Goal: Transaction & Acquisition: Book appointment/travel/reservation

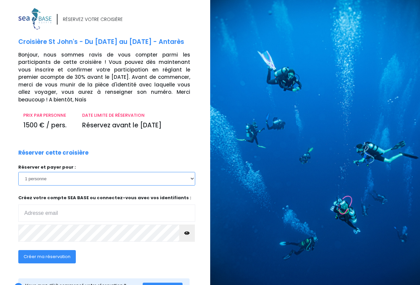
click at [18, 172] on select "1 personne 2 personnes 3 personnes" at bounding box center [106, 178] width 177 height 13
select select "2"
click at [0, 0] on option "2 personnes" at bounding box center [0, 0] width 0 height 0
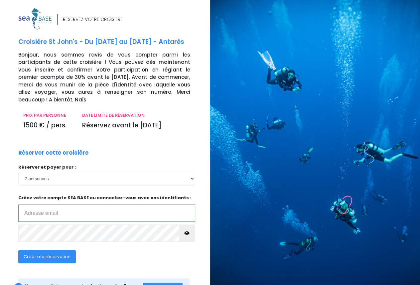
click at [42, 205] on input "email" at bounding box center [106, 213] width 177 height 17
type input "estelle.decker57@gmail.com"
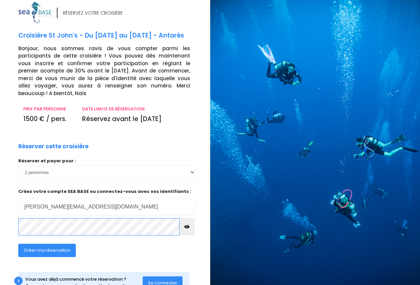
scroll to position [24, 0]
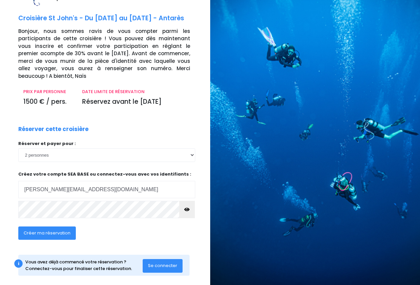
click at [61, 230] on span "Créer ma réservation" at bounding box center [47, 233] width 47 height 6
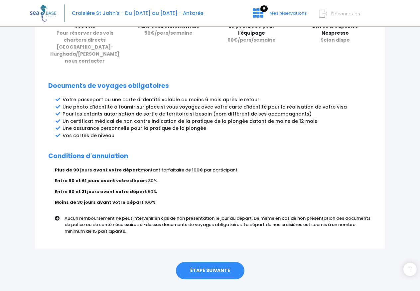
scroll to position [331, 0]
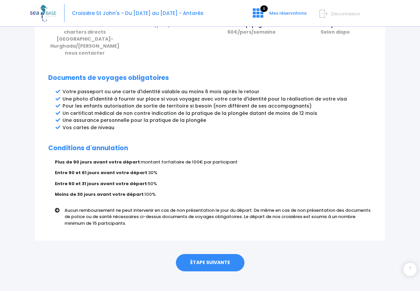
click at [217, 254] on link "ÉTAPE SUIVANTE" at bounding box center [210, 262] width 69 height 17
click at [213, 254] on link "ÉTAPE SUIVANTE" at bounding box center [210, 262] width 69 height 17
click at [208, 255] on link "ÉTAPE SUIVANTE" at bounding box center [210, 262] width 69 height 17
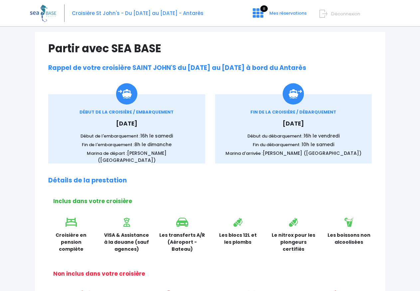
scroll to position [68, 0]
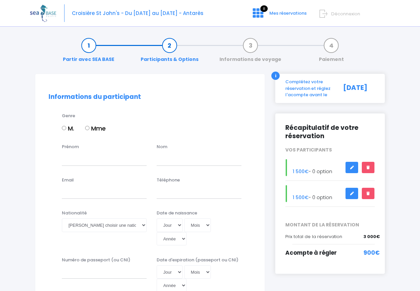
click at [88, 128] on input "Mme" at bounding box center [87, 128] width 4 height 4
radio input "true"
click at [80, 159] on input "Prénom" at bounding box center [104, 158] width 85 height 13
type input "estelle"
click at [175, 163] on input "text" at bounding box center [199, 158] width 85 height 13
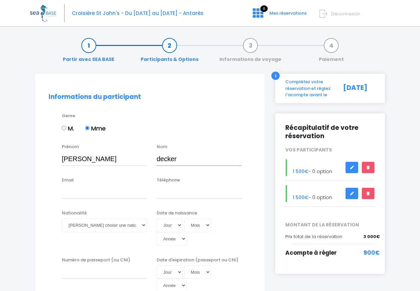
type input "decker"
click at [74, 193] on input "Email" at bounding box center [104, 191] width 85 height 13
type input "estelle.decker57@gmail.com"
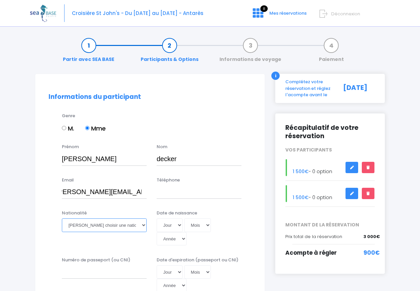
click at [62, 218] on select "Veuillez choisir une nationalité [DEMOGRAPHIC_DATA] Algerienne Allemande [GEOGR…" at bounding box center [104, 224] width 85 height 13
select select "Française"
click at [0, 0] on option "Française" at bounding box center [0, 0] width 0 height 0
click at [157, 218] on select "Jour 01 02 03 04 05 06 07 08 09 10 11 12 13 14 15 16 17 18 19 20 21 22 23 24 25…" at bounding box center [170, 224] width 26 height 13
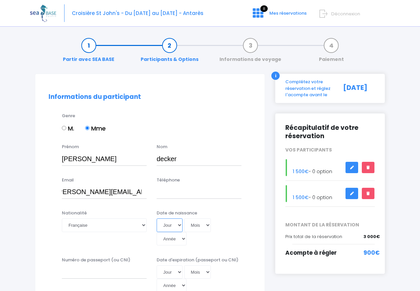
select select "12"
click at [0, 0] on option "12" at bounding box center [0, 0] width 0 height 0
click at [184, 218] on select "Mois 01 02 03 04 05 06 07 08 09 10 11 12" at bounding box center [197, 224] width 27 height 13
select select "08"
click at [0, 0] on option "08" at bounding box center [0, 0] width 0 height 0
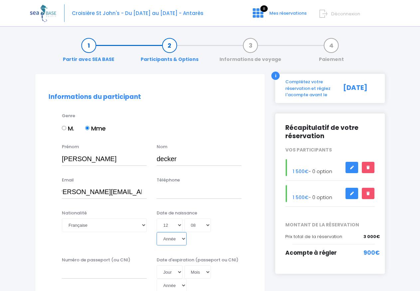
click at [157, 232] on select "Année 2045 2044 2043 2042 2041 2040 2039 2038 2037 2036 2035 2034 2033 2032 203…" at bounding box center [172, 238] width 30 height 13
select select "1959"
click at [0, 0] on option "1959" at bounding box center [0, 0] width 0 height 0
type input "1959-08-12"
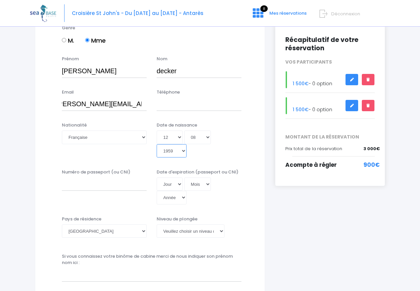
scroll to position [97, 0]
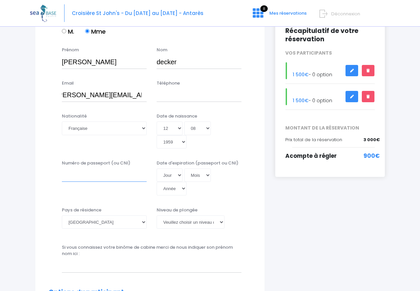
click at [75, 178] on input "Numéro de passeport (ou CNI)" at bounding box center [104, 174] width 85 height 13
type input "20AD33767"
click at [157, 168] on select "Jour 01 02 03 04 05 06 07 08 09 10 11 12 13 14 15 16 17 18 19 20 21 22 23 24 25…" at bounding box center [170, 174] width 26 height 13
select select "19"
click at [0, 0] on option "19" at bounding box center [0, 0] width 0 height 0
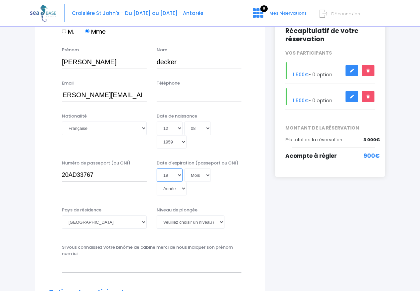
scroll to position [0, 0]
click at [184, 168] on select "Mois 01 02 03 04 05 06 07 08 09 10 11 12" at bounding box center [197, 174] width 27 height 13
click at [157, 182] on select "Année 2045 2044 2043 2042 2041 2040 2039 2038 2037 2036 2035 2034 2033 2032 203…" at bounding box center [172, 188] width 30 height 13
click at [185, 191] on select "Année 2045 2044 2043 2042 2041 2040 2039 2038 2037 2036 2035 2034 2033 2032 203…" at bounding box center [172, 188] width 30 height 13
click at [157, 182] on select "Année 2045 2044 2043 2042 2041 2040 2039 2038 2037 2036 2035 2034 2033 2032 203…" at bounding box center [172, 188] width 30 height 13
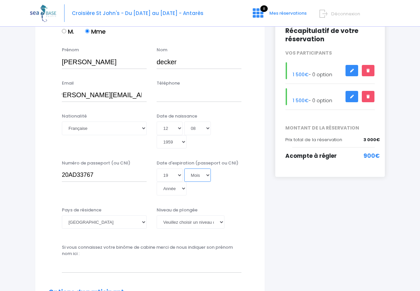
click at [209, 174] on select "Mois 01 02 03 04 05 06 07 08 09 10 11 12" at bounding box center [197, 174] width 27 height 13
select select "01"
click at [0, 0] on option "01" at bounding box center [0, 0] width 0 height 0
click at [157, 182] on select "Année 2045 2044 2043 2042 2041 2040 2039 2038 2037 2036 2035 2034 2033 2032 203…" at bounding box center [172, 188] width 30 height 13
select select "2030"
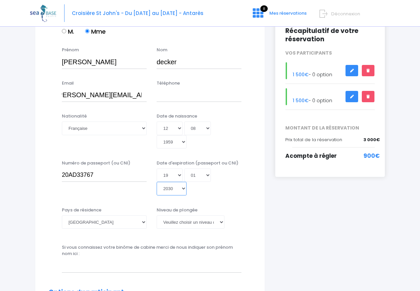
click at [0, 0] on option "2030" at bounding box center [0, 0] width 0 height 0
type input "2030-01-19"
click at [157, 215] on select "Veuillez choisir un niveau de plongée Non plongeur Junior OW diver Adventure OW…" at bounding box center [191, 221] width 68 height 13
select select "N3"
click at [0, 0] on option "N3" at bounding box center [0, 0] width 0 height 0
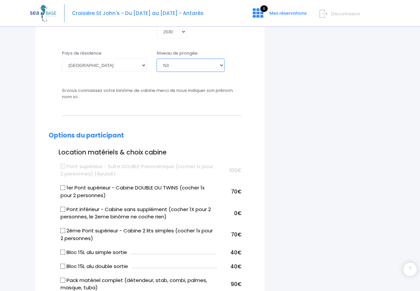
scroll to position [266, 0]
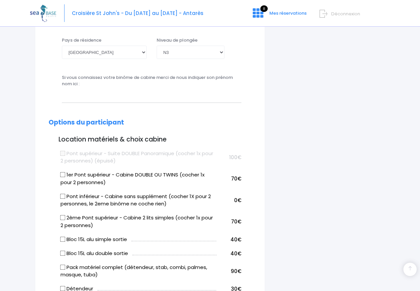
click at [64, 218] on input "2ème Pont supérieur - Cabine 2 lits simples (cocher 1x pour 2 personnes)" at bounding box center [62, 217] width 5 height 5
checkbox input "true"
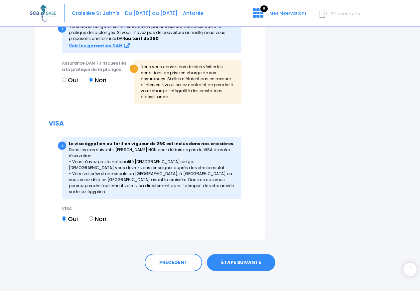
scroll to position [811, 0]
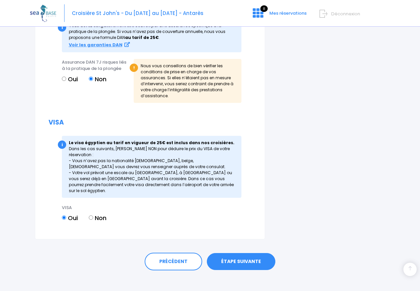
click at [249, 259] on link "ÉTAPE SUIVANTE" at bounding box center [241, 261] width 69 height 17
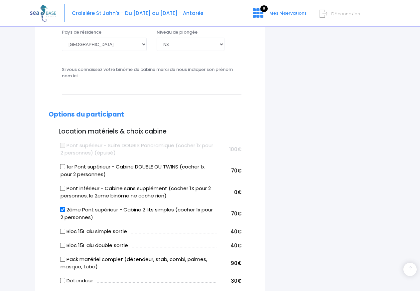
scroll to position [119, 0]
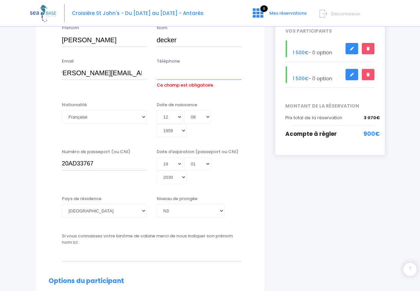
click at [174, 77] on input "Téléphone" at bounding box center [199, 73] width 85 height 13
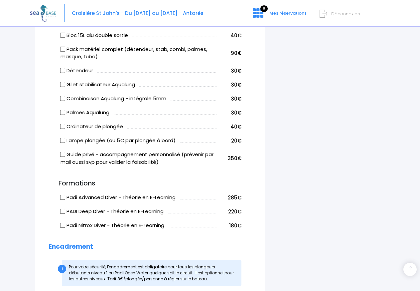
scroll to position [424, 0]
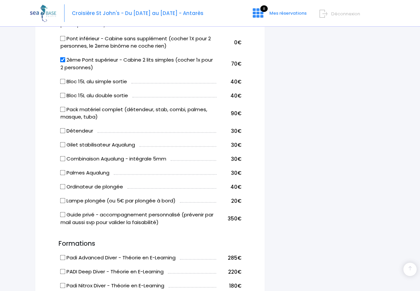
type input "0666571909"
click at [64, 81] on input "Bloc 15L alu simple sortie" at bounding box center [62, 80] width 5 height 5
checkbox input "true"
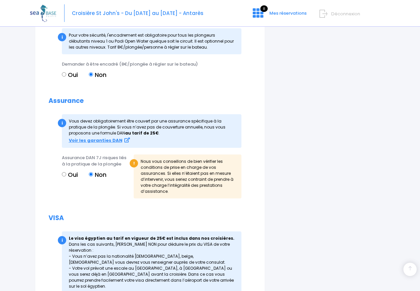
scroll to position [811, 0]
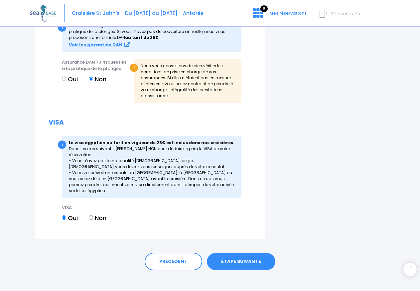
click at [250, 256] on link "ÉTAPE SUIVANTE" at bounding box center [241, 261] width 69 height 17
click at [239, 253] on link "ÉTAPE SUIVANTE" at bounding box center [241, 261] width 69 height 17
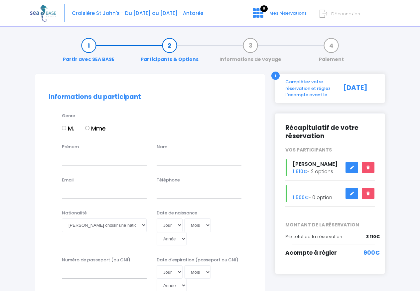
click at [64, 128] on input "M." at bounding box center [64, 128] width 4 height 4
radio input "true"
click at [75, 160] on input "Prénom" at bounding box center [104, 158] width 85 height 13
type input "[PERSON_NAME]"
type input "decker"
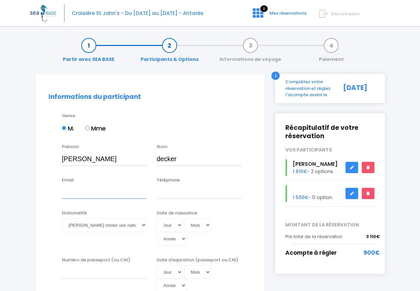
click at [67, 192] on input "Email" at bounding box center [104, 191] width 85 height 13
type input "[EMAIL_ADDRESS][DOMAIN_NAME]"
click at [162, 192] on input "Téléphone" at bounding box center [199, 191] width 85 height 13
type input "06 79 71 27 26"
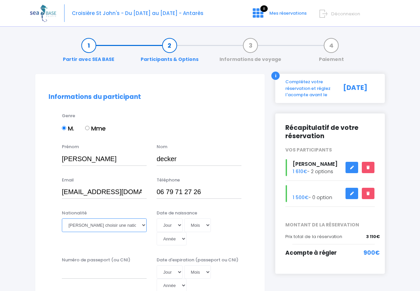
click at [62, 218] on select "Veuillez choisir une nationalité Afghane Albanaise Algerienne Allemande America…" at bounding box center [104, 224] width 85 height 13
select select "Française"
click at [0, 0] on option "Française" at bounding box center [0, 0] width 0 height 0
click at [157, 218] on select "Jour 01 02 03 04 05 06 07 08 09 10 11 12 13 14 15 16 17 18 19 20 21 22 23 24 25…" at bounding box center [170, 224] width 26 height 13
select select "12"
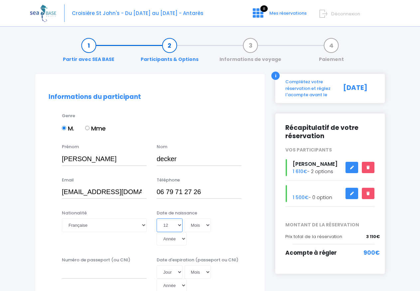
click at [0, 0] on option "12" at bounding box center [0, 0] width 0 height 0
click at [184, 218] on select "Mois 01 02 03 04 05 06 07 08 09 10 11 12" at bounding box center [197, 224] width 27 height 13
select select "10"
click at [0, 0] on option "10" at bounding box center [0, 0] width 0 height 0
click at [157, 232] on select "Année 2045 2044 2043 2042 2041 2040 2039 2038 2037 2036 2035 2034 2033 2032 203…" at bounding box center [172, 238] width 30 height 13
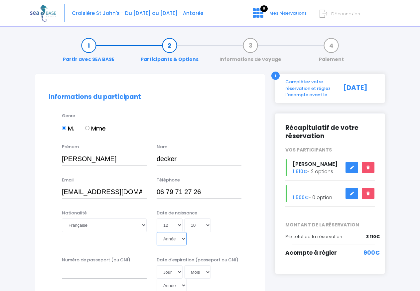
select select "1962"
click at [0, 0] on option "1962" at bounding box center [0, 0] width 0 height 0
type input "1962-10-12"
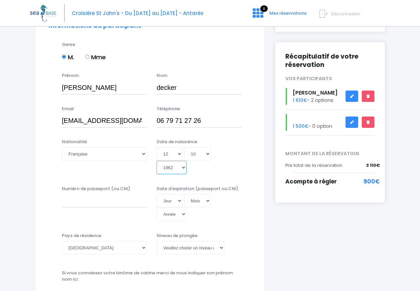
scroll to position [79, 0]
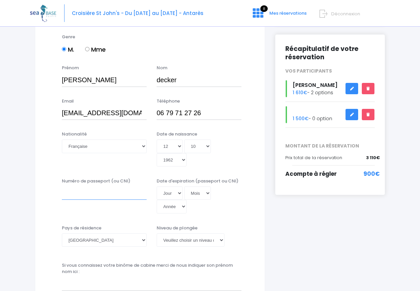
click at [95, 187] on input "Numéro de passeport (ou CNI)" at bounding box center [104, 192] width 85 height 13
type input "20AA71741"
click at [157, 186] on select "Jour 01 02 03 04 05 06 07 08 09 10 11 12 13 14 15 16 17 18 19 20 21 22 23 24 25…" at bounding box center [170, 192] width 26 height 13
select select "06"
click at [0, 0] on option "06" at bounding box center [0, 0] width 0 height 0
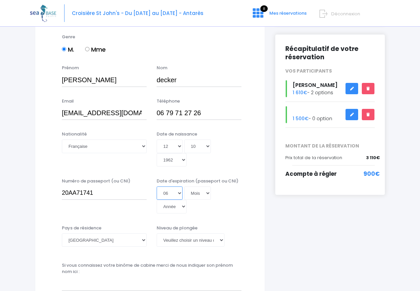
scroll to position [0, 0]
click at [184, 186] on select "Mois 01 02 03 04 05 06 07 08 09 10 11 12" at bounding box center [197, 192] width 27 height 13
select select "01"
click at [0, 0] on option "01" at bounding box center [0, 0] width 0 height 0
click at [157, 200] on select "Année 2045 2044 2043 2042 2041 2040 2039 2038 2037 2036 2035 2034 2033 2032 203…" at bounding box center [172, 206] width 30 height 13
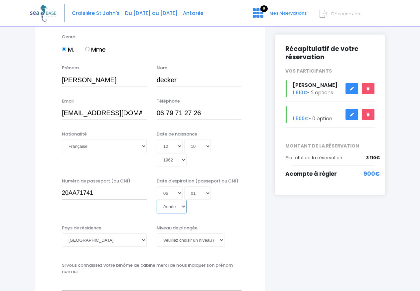
select select "2030"
click at [0, 0] on option "2030" at bounding box center [0, 0] width 0 height 0
type input "2030-01-06"
click at [157, 233] on select "Veuillez choisir un niveau de plongée Non plongeur Junior OW diver Adventure OW…" at bounding box center [191, 239] width 68 height 13
select select "N4"
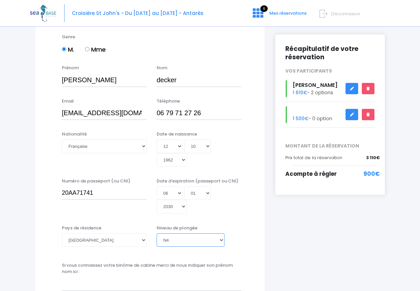
click at [0, 0] on option "N4" at bounding box center [0, 0] width 0 height 0
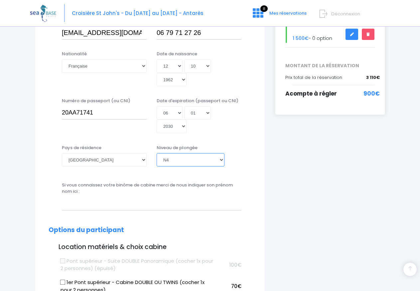
scroll to position [160, 0]
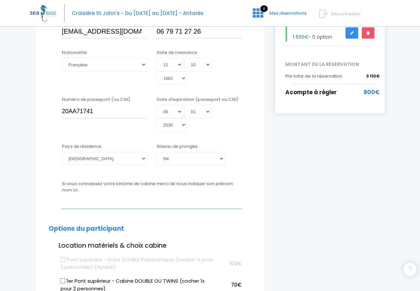
click at [73, 202] on input "text" at bounding box center [152, 201] width 180 height 13
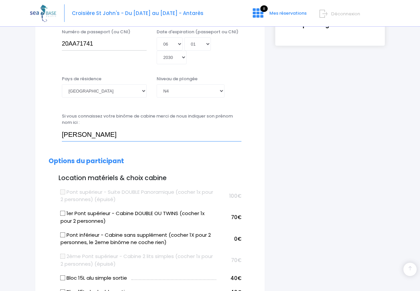
scroll to position [262, 0]
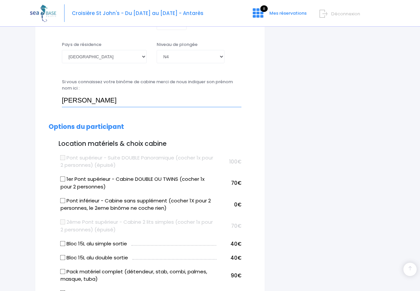
type input "estelle decker"
click at [64, 243] on input "Bloc 15L alu simple sortie" at bounding box center [62, 242] width 5 height 5
checkbox input "true"
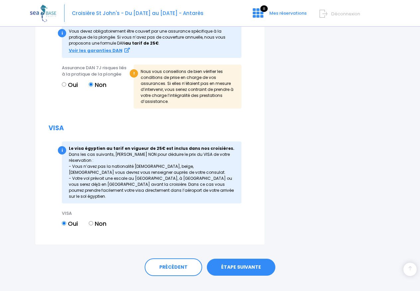
scroll to position [811, 0]
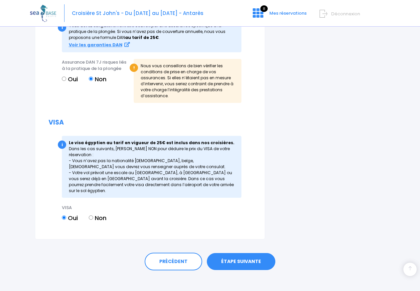
click at [232, 254] on link "ÉTAPE SUIVANTE" at bounding box center [241, 261] width 69 height 17
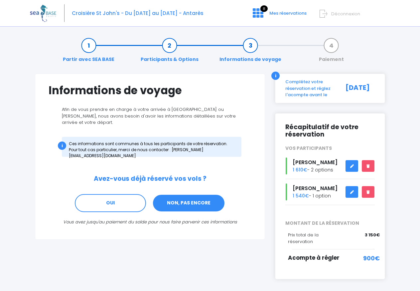
click at [179, 195] on link "NON, PAS ENCORE" at bounding box center [188, 203] width 73 height 18
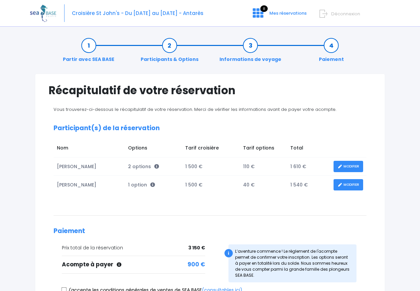
click at [346, 168] on link "MODIFIER" at bounding box center [349, 167] width 30 height 12
click at [351, 165] on link "MODIFIER" at bounding box center [349, 167] width 30 height 12
click at [351, 166] on link "MODIFIER" at bounding box center [349, 167] width 30 height 12
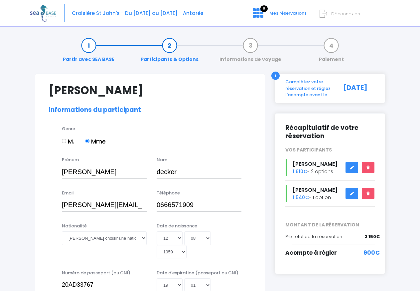
select select "N3"
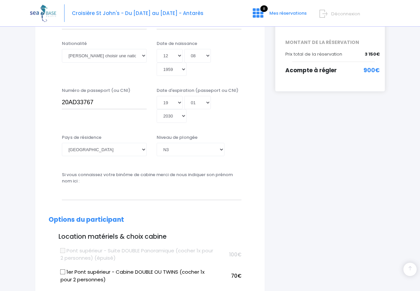
scroll to position [204, 0]
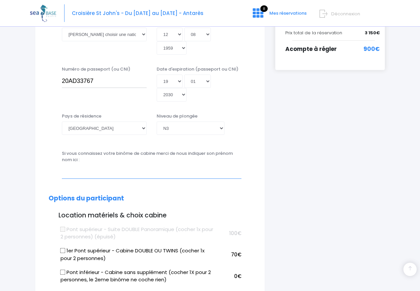
click at [79, 167] on input "text" at bounding box center [152, 171] width 180 height 13
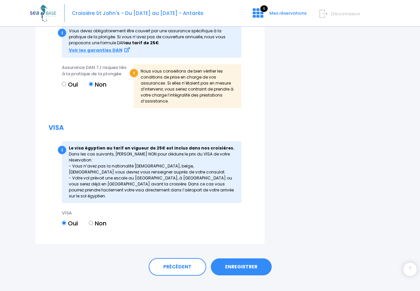
scroll to position [824, 0]
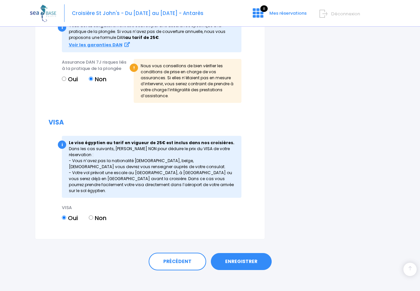
type input "decker olivier"
click at [246, 256] on link "ENREGISTRER" at bounding box center [241, 261] width 61 height 17
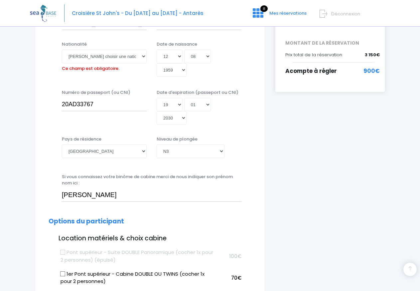
scroll to position [165, 0]
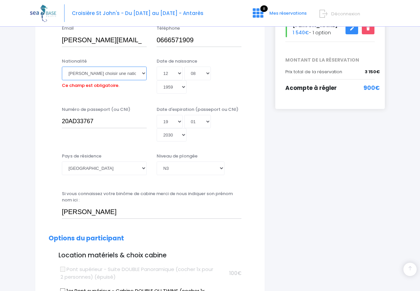
click at [62, 67] on select "Veuillez choisir une nationalité Afghane Albanaise Algerienne Allemande America…" at bounding box center [104, 73] width 85 height 13
select select "Française"
click at [0, 0] on option "Française" at bounding box center [0, 0] width 0 height 0
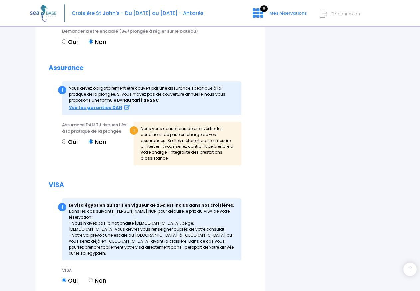
scroll to position [824, 0]
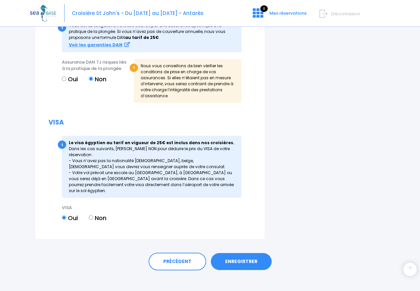
click at [239, 256] on link "ENREGISTRER" at bounding box center [241, 261] width 61 height 17
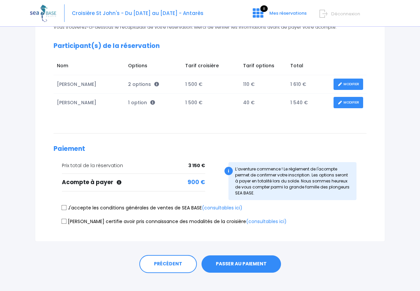
scroll to position [90, 0]
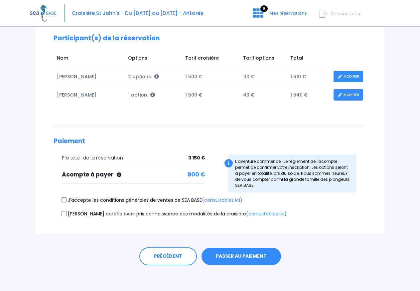
click at [61, 201] on div "J'accepte les conditions générales de ventes de SEA BASE (consultables ici)" at bounding box center [210, 201] width 313 height 9
click at [64, 201] on input "J'accepte les conditions générales de ventes de SEA BASE (consultables ici)" at bounding box center [64, 199] width 5 height 5
checkbox input "true"
click at [64, 213] on input "[PERSON_NAME] certifie avoir pris connaissance des modalités de la croisière (c…" at bounding box center [64, 213] width 5 height 5
checkbox input "true"
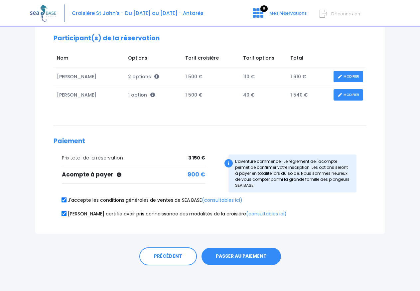
click at [231, 258] on button "PASSER AU PAIEMENT" at bounding box center [241, 255] width 79 height 17
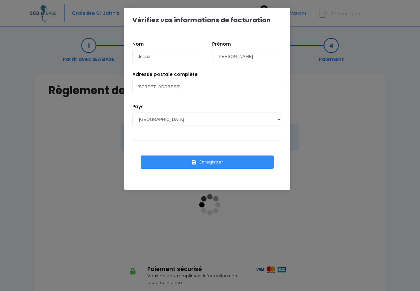
click at [218, 164] on button "Enregistrer" at bounding box center [207, 161] width 133 height 13
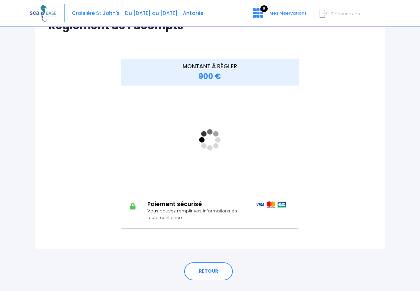
scroll to position [68, 0]
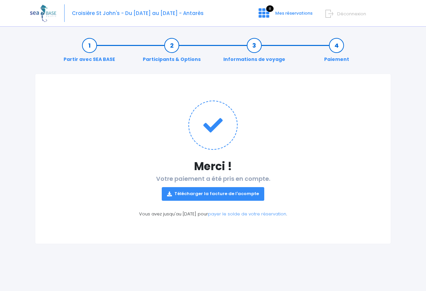
click at [208, 192] on link "Télécharger la facture de l'acompte" at bounding box center [213, 193] width 102 height 13
click at [288, 12] on span "Mes réservations" at bounding box center [293, 13] width 37 height 6
